Goal: Task Accomplishment & Management: Use online tool/utility

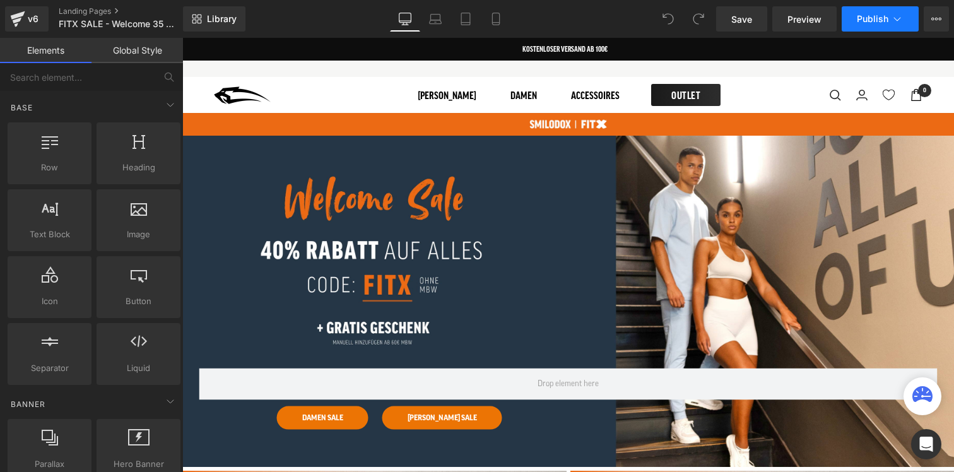
click at [865, 26] on button "Publish" at bounding box center [880, 18] width 77 height 25
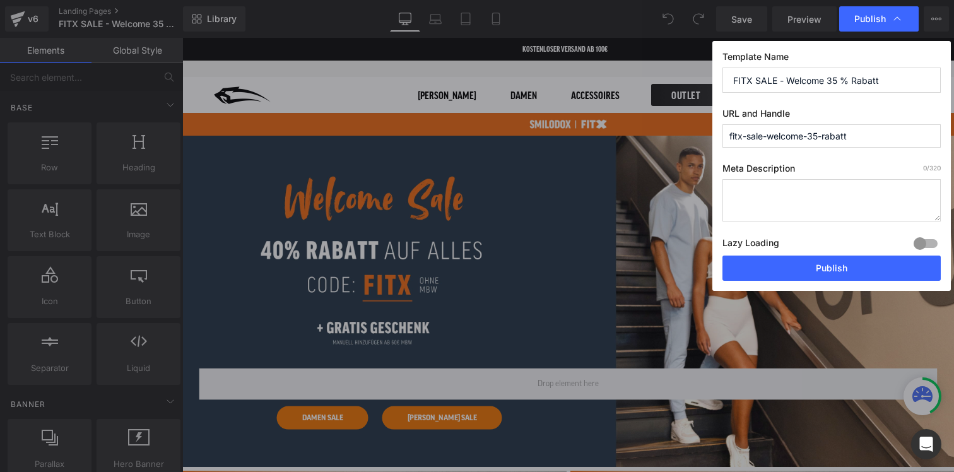
click at [819, 131] on input "fitx-sale-welcome-35-rabatt" at bounding box center [831, 135] width 218 height 23
click at [869, 141] on input "fitx-sale-welcome-40-rabatt" at bounding box center [831, 135] width 218 height 23
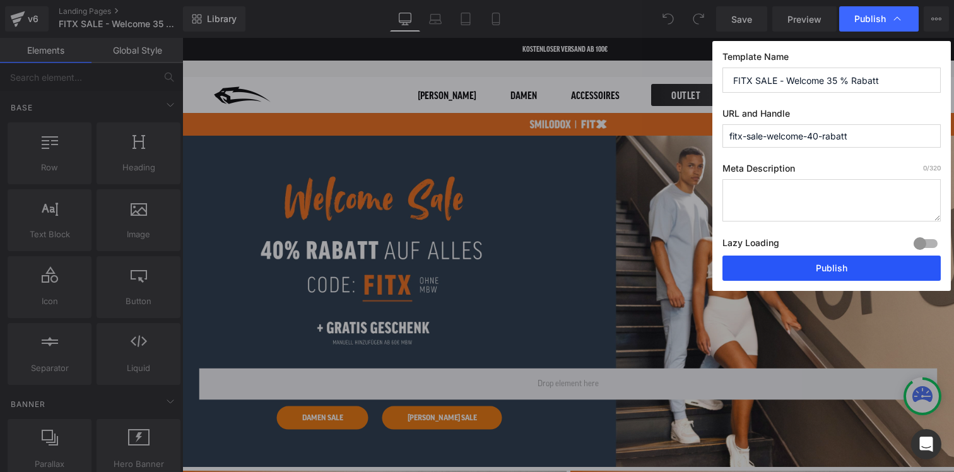
type input "fitx-sale-welcome-40-rabatt"
click at [835, 267] on button "Publish" at bounding box center [831, 268] width 218 height 25
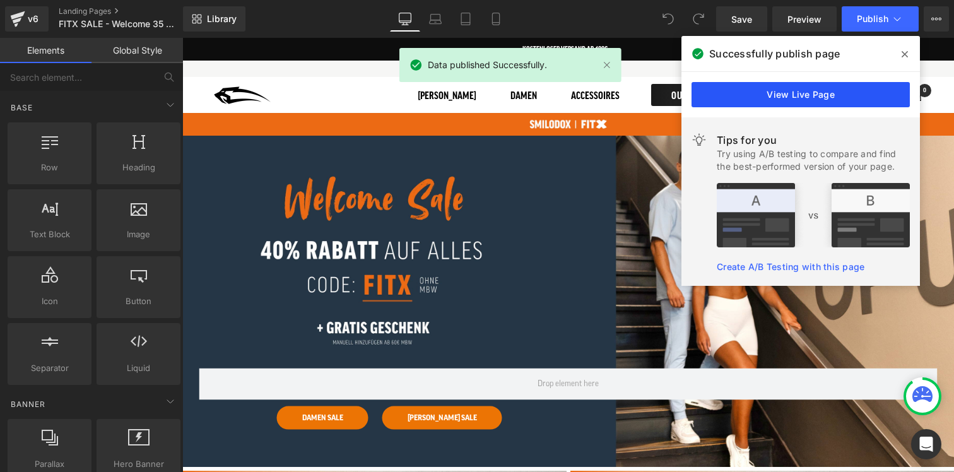
click at [828, 96] on link "View Live Page" at bounding box center [801, 94] width 218 height 25
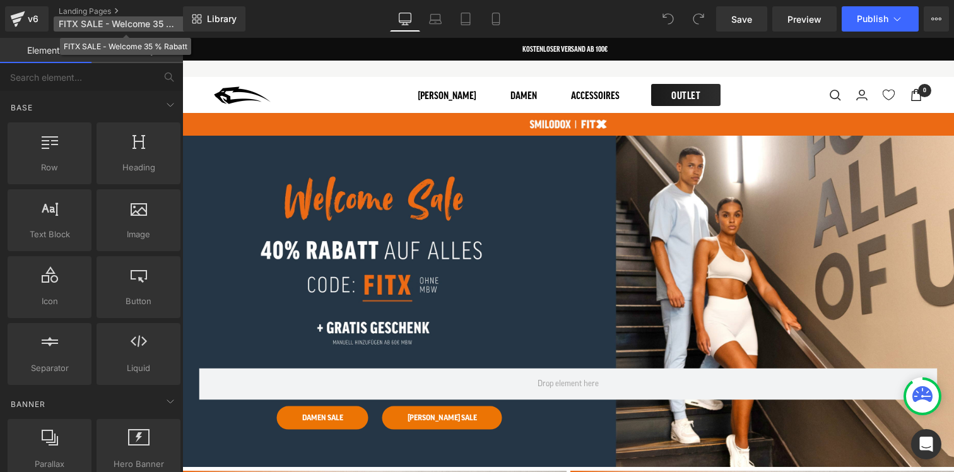
click at [81, 27] on span "FITX SALE - Welcome 35 % Rabatt" at bounding box center [119, 24] width 121 height 10
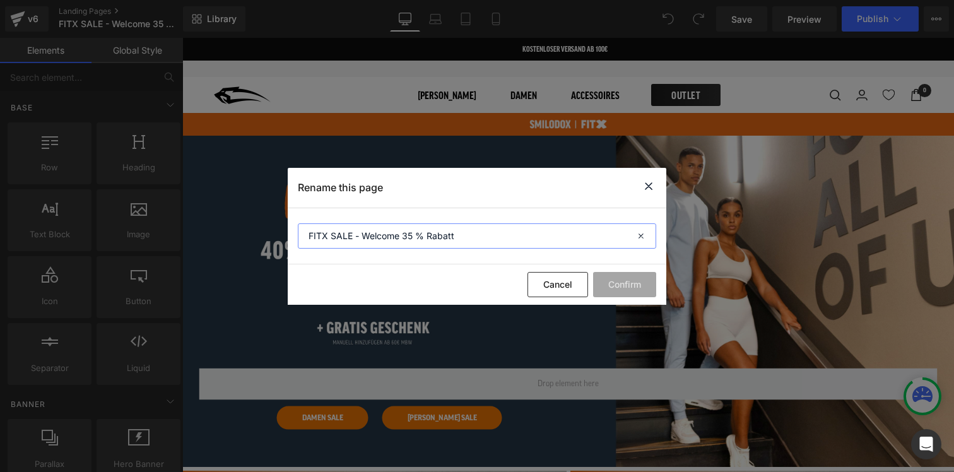
click at [478, 240] on input "FITX SALE - Welcome 35 % Rabatt" at bounding box center [477, 235] width 358 height 25
click at [411, 232] on input "FITX SALE - Welcome 35 % Rabatt" at bounding box center [477, 235] width 358 height 25
type input "FITX SALE - Welcome 40 % Rabatt"
click at [603, 285] on button "Confirm" at bounding box center [624, 284] width 63 height 25
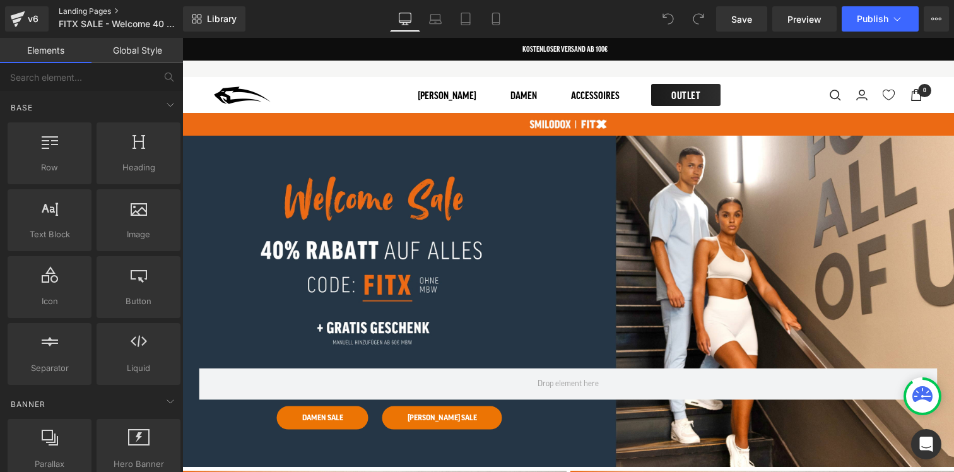
click at [76, 12] on link "Landing Pages" at bounding box center [131, 11] width 145 height 10
